Goal: Information Seeking & Learning: Learn about a topic

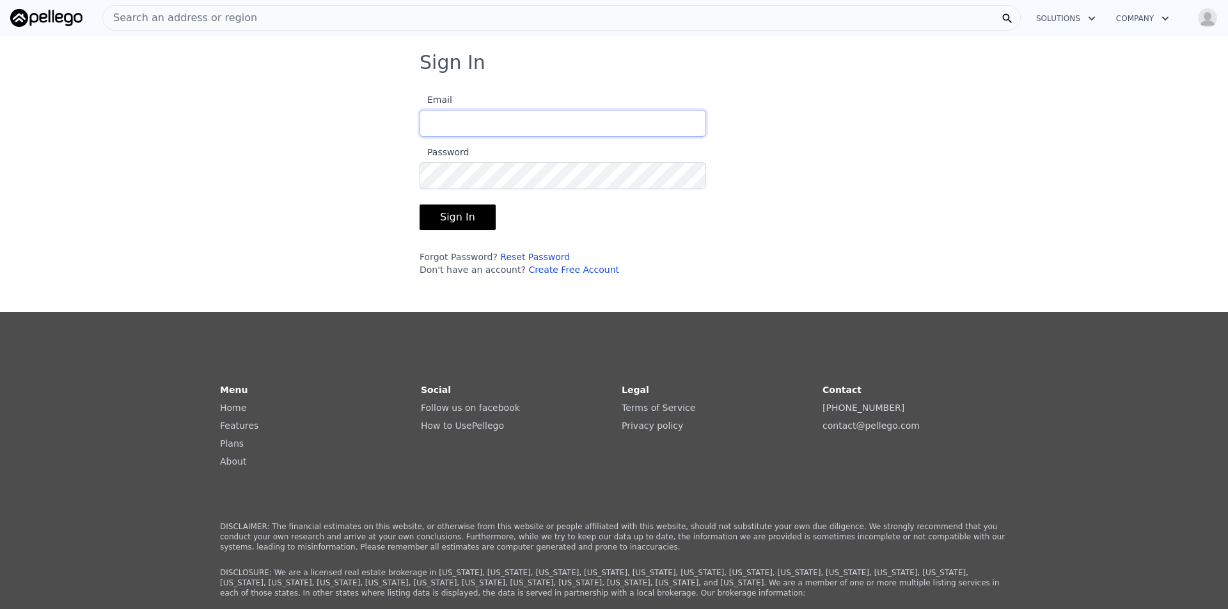
type input "[EMAIL_ADDRESS][DOMAIN_NAME]"
click at [469, 201] on form "Email [EMAIL_ADDRESS][DOMAIN_NAME] Password Sign In Forgot Password? Reset Pass…" at bounding box center [562, 180] width 286 height 192
click at [465, 214] on button "Sign In" at bounding box center [457, 218] width 76 height 26
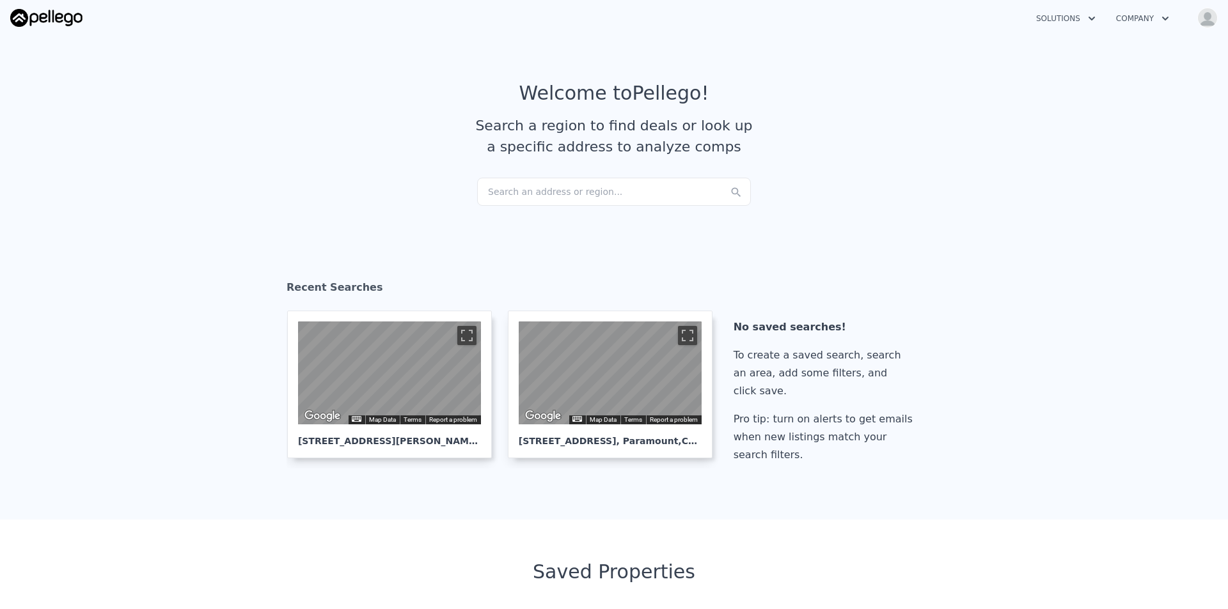
click at [587, 196] on div "Search an address or region..." at bounding box center [614, 192] width 274 height 28
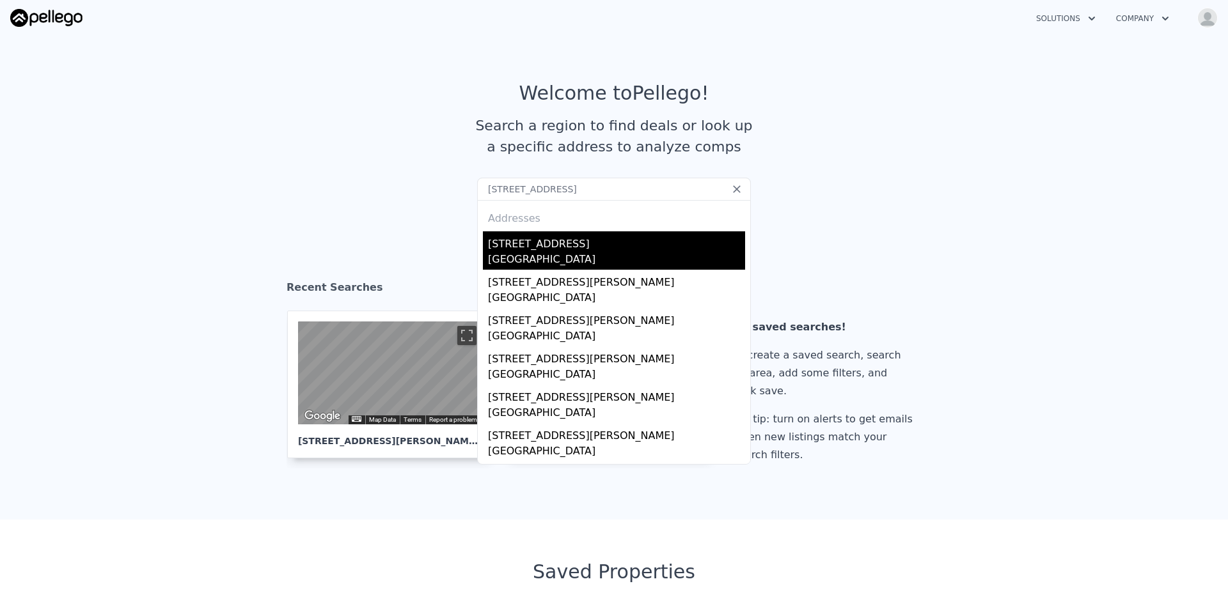
type input "[STREET_ADDRESS]"
click at [579, 253] on div "[GEOGRAPHIC_DATA]" at bounding box center [616, 261] width 257 height 18
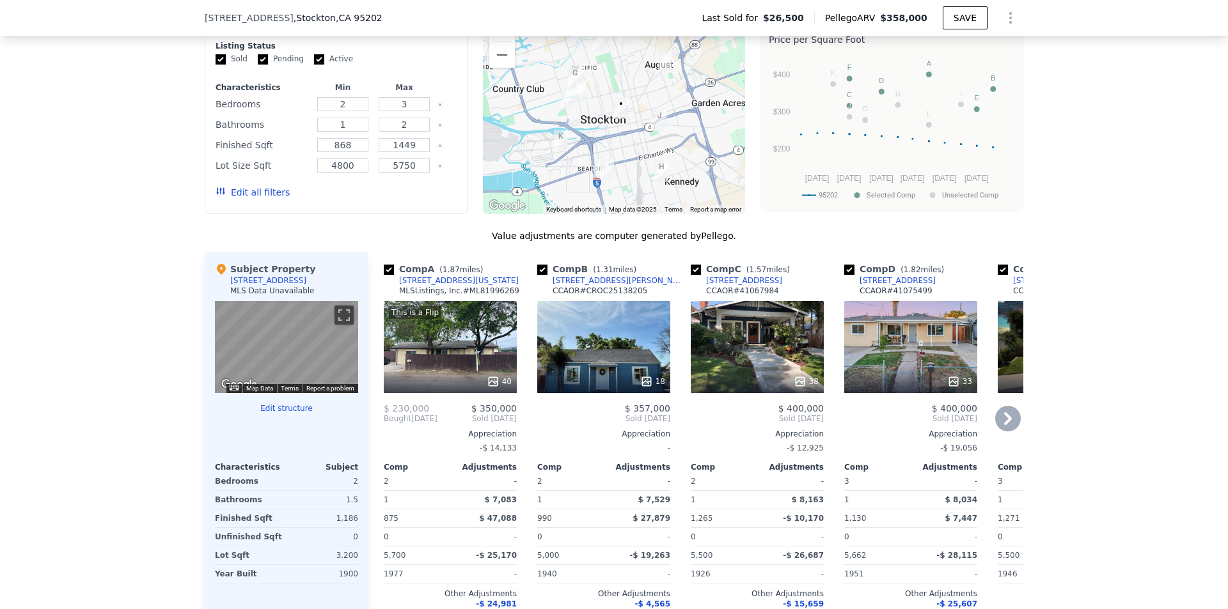
scroll to position [1147, 0]
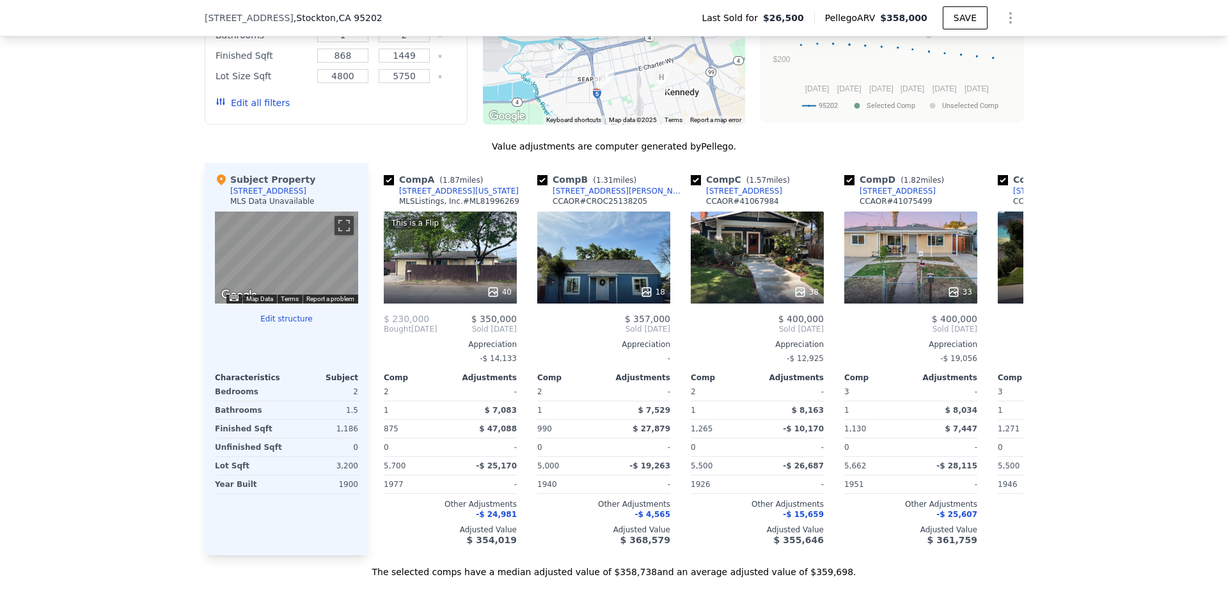
click at [305, 324] on button "Edit structure" at bounding box center [286, 319] width 143 height 10
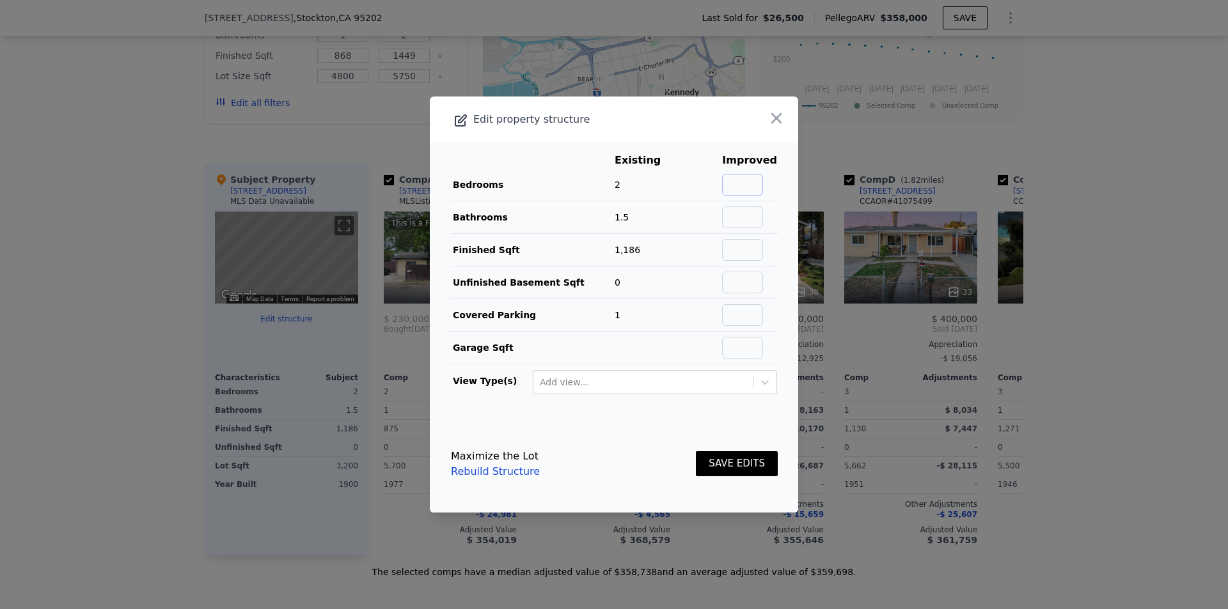
click at [730, 186] on input "text" at bounding box center [742, 185] width 41 height 22
type input "3"
click at [741, 212] on input "text" at bounding box center [742, 218] width 41 height 22
type input "1.5"
click at [739, 251] on input "text" at bounding box center [742, 250] width 41 height 22
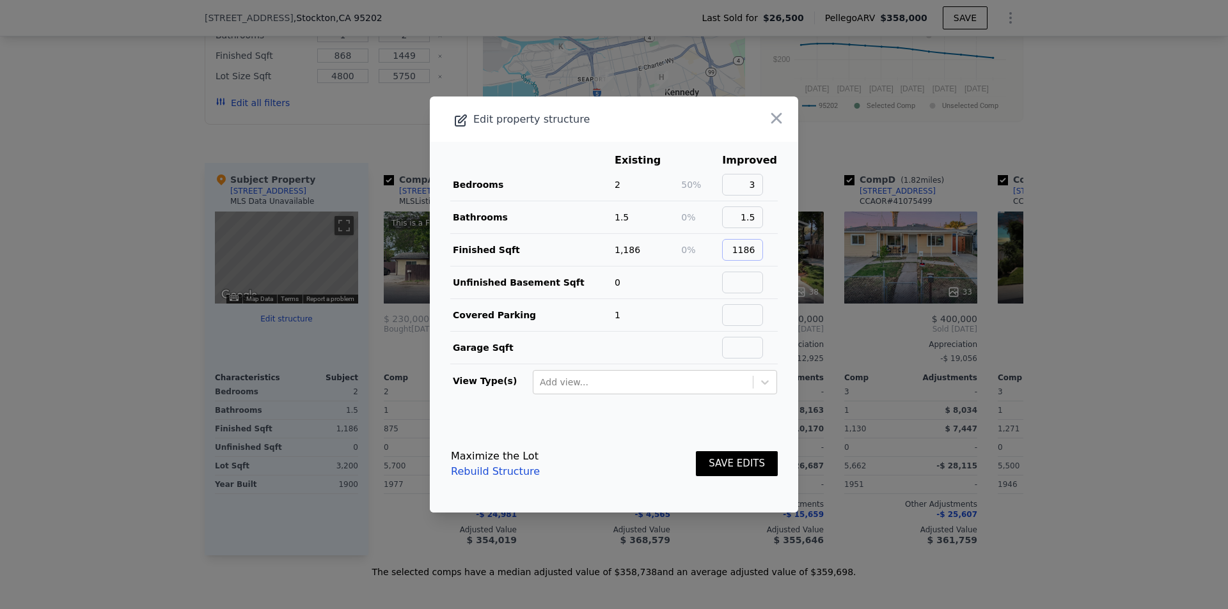
type input "1186"
click at [727, 294] on td at bounding box center [749, 283] width 56 height 33
click at [735, 288] on input "text" at bounding box center [742, 283] width 41 height 22
type input "0"
click at [744, 319] on input "text" at bounding box center [742, 315] width 41 height 22
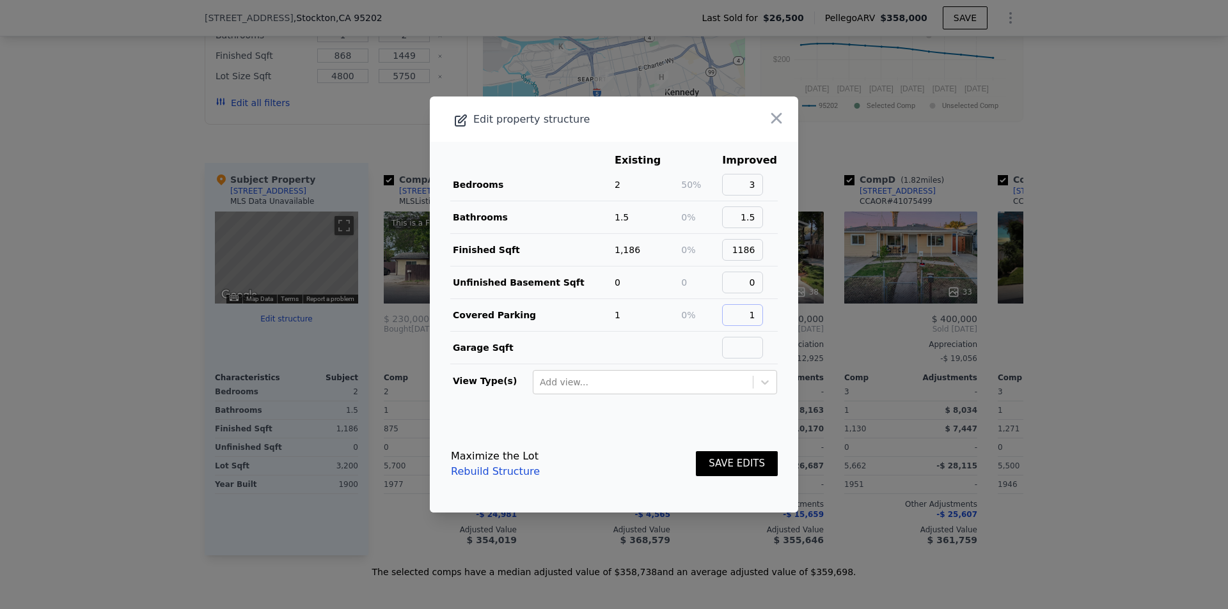
type input "1"
click at [744, 460] on button "SAVE EDITS" at bounding box center [737, 463] width 82 height 25
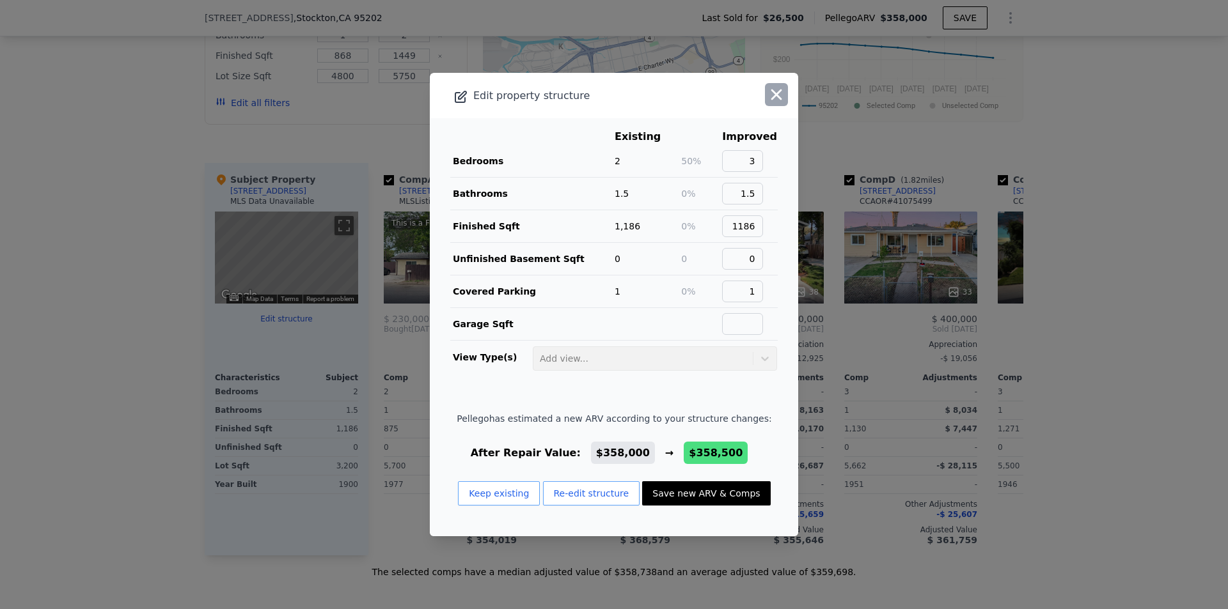
click at [771, 93] on icon "button" at bounding box center [776, 95] width 11 height 11
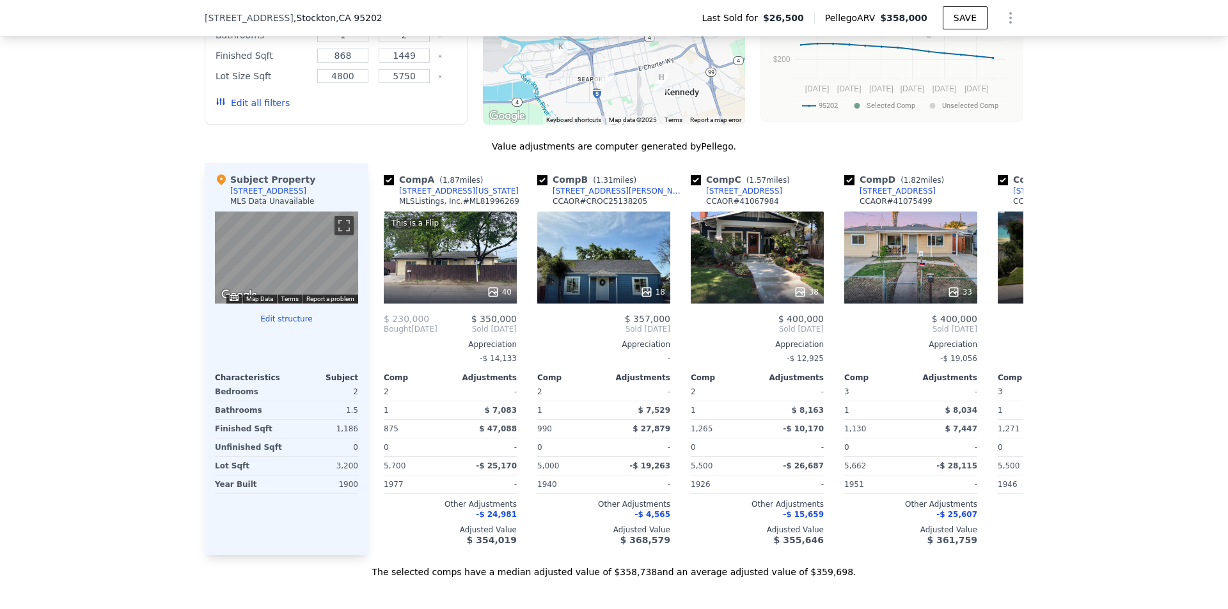
click at [1161, 235] on div "We found 12 sales that match your search Filters Map Prices Modify Comp Filters…" at bounding box center [614, 228] width 1228 height 702
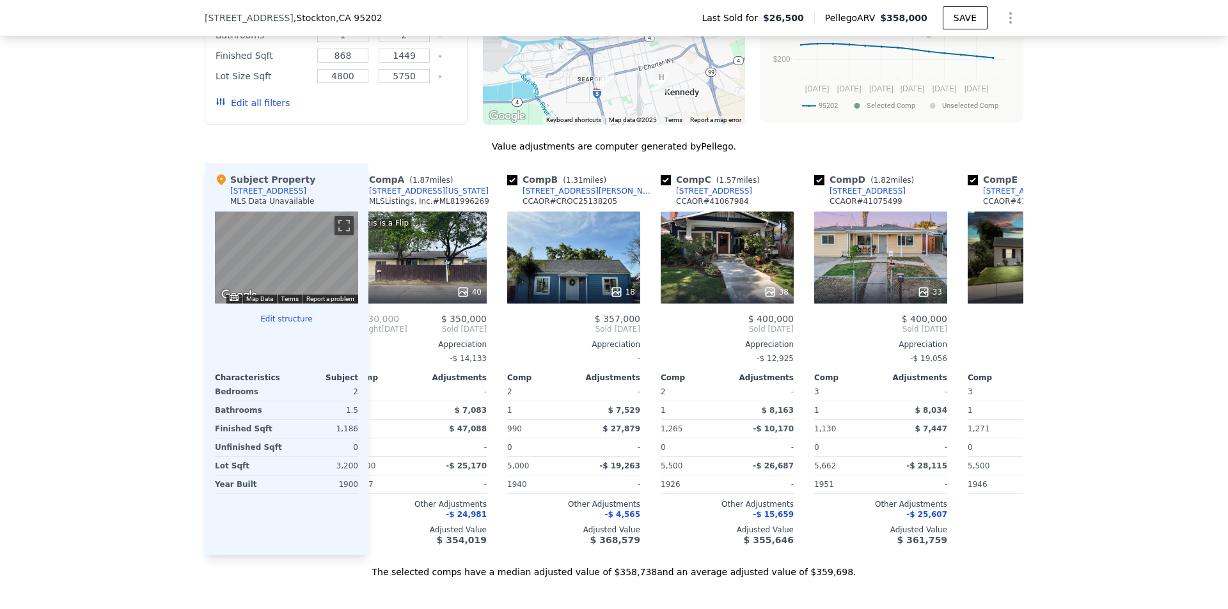
scroll to position [0, 0]
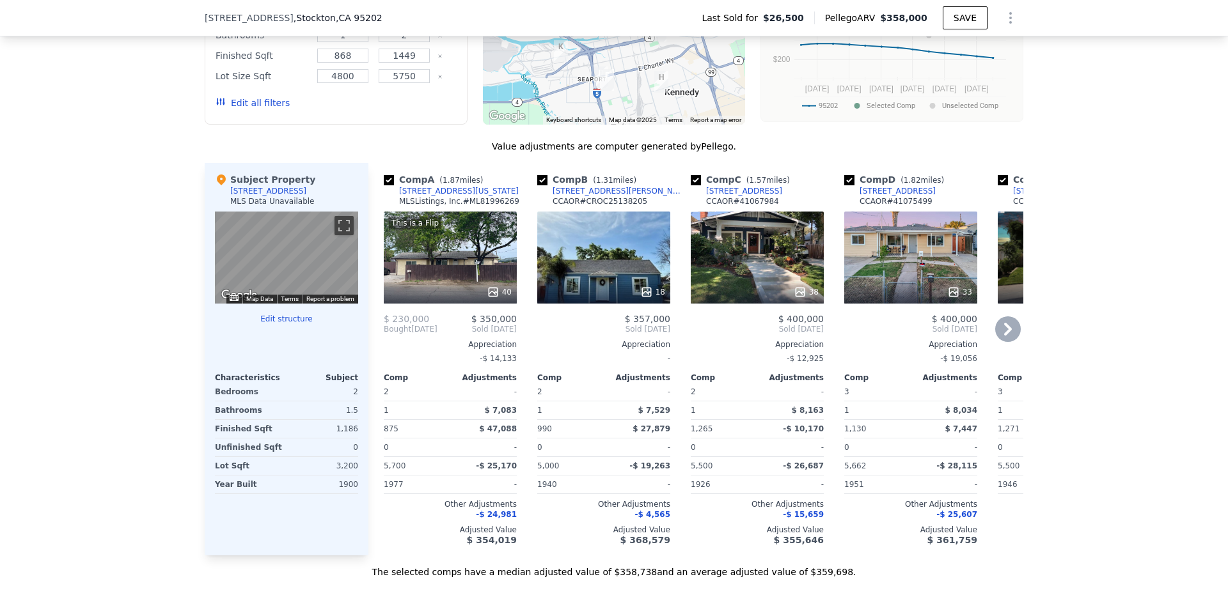
click at [481, 292] on div at bounding box center [450, 292] width 133 height 23
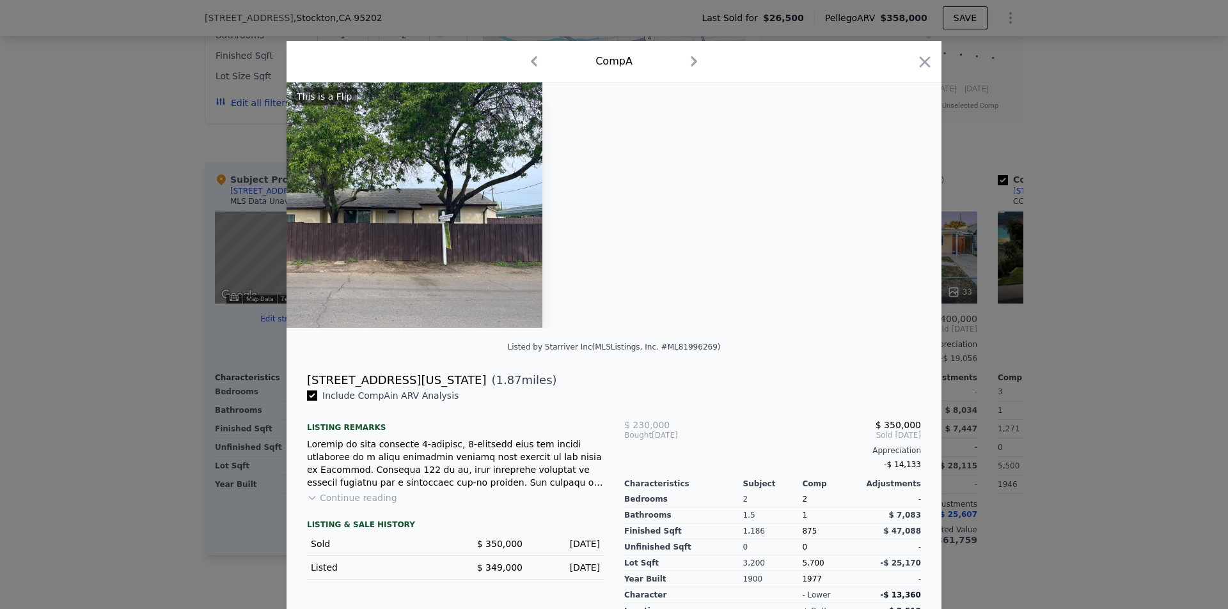
scroll to position [0, 6989]
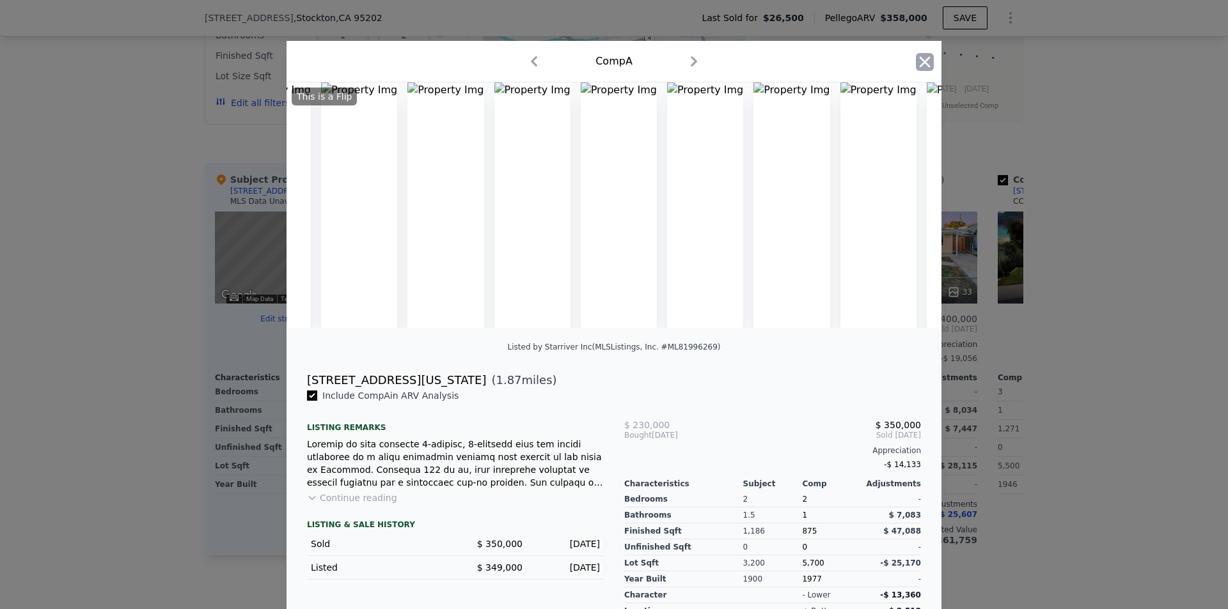
click at [923, 65] on icon "button" at bounding box center [925, 61] width 11 height 11
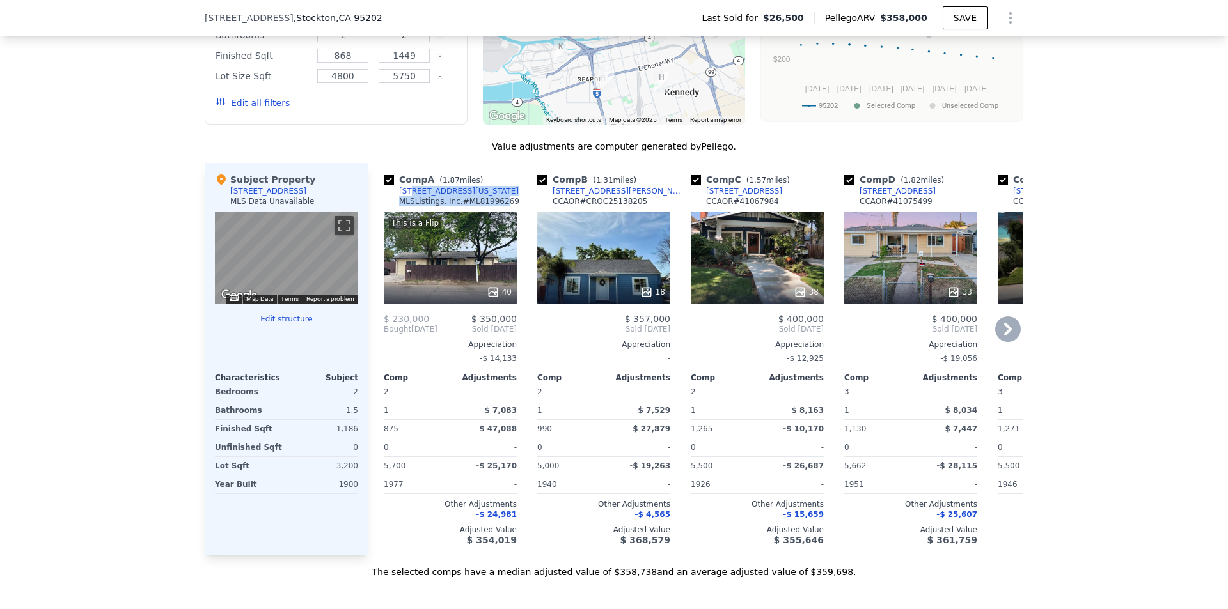
drag, startPoint x: 472, startPoint y: 195, endPoint x: 404, endPoint y: 201, distance: 68.1
click at [404, 201] on div "Comp A ( 1.87 miles) [STREET_ADDRESS][US_STATE] MLSListings, Inc. # ML81996269" at bounding box center [450, 192] width 133 height 38
click at [482, 204] on div "Comp A ( 1.87 miles) [STREET_ADDRESS][US_STATE] MLSListings, Inc. # ML81996269" at bounding box center [450, 192] width 133 height 38
click at [454, 196] on div "[STREET_ADDRESS][US_STATE]" at bounding box center [459, 191] width 120 height 10
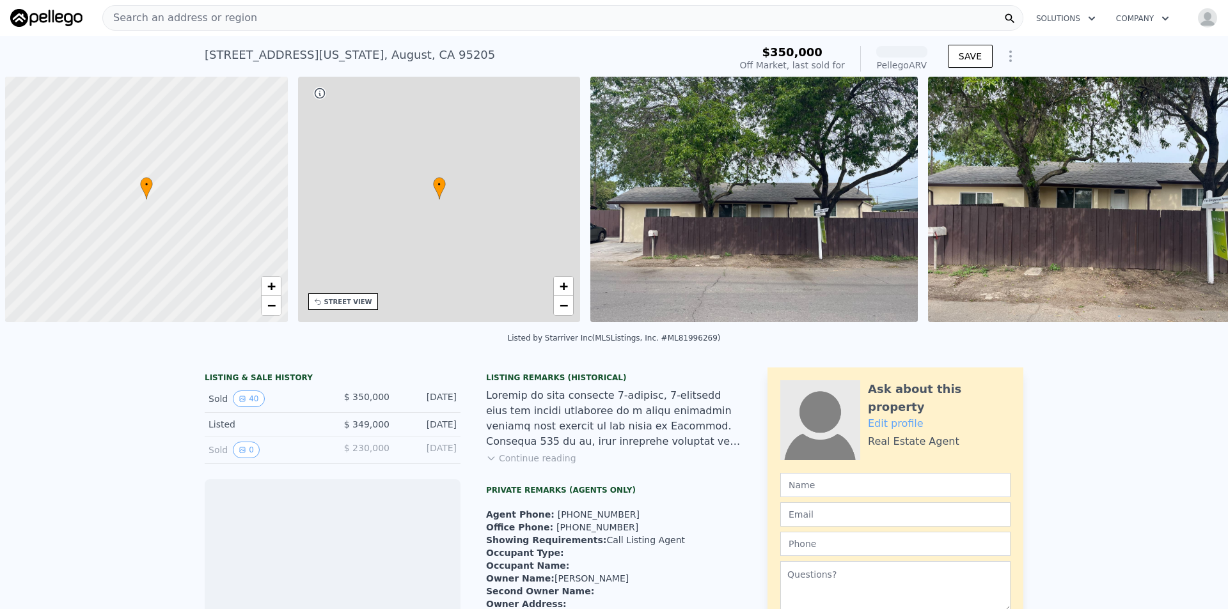
scroll to position [0, 5]
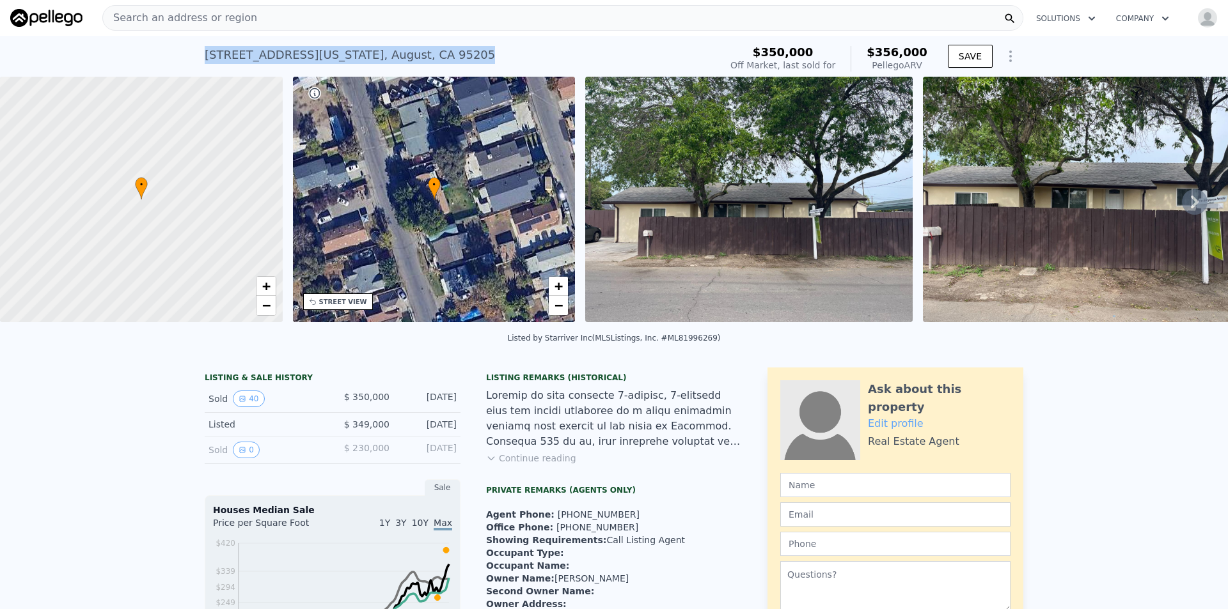
drag, startPoint x: 414, startPoint y: 51, endPoint x: 191, endPoint y: 41, distance: 223.4
click at [191, 41] on div "[STREET_ADDRESS][US_STATE] Sold [DATE] for $350k (~ARV $356k ) $350,000 Off Mar…" at bounding box center [614, 56] width 1228 height 41
copy div "[STREET_ADDRESS][US_STATE]"
